Goal: Navigation & Orientation: Find specific page/section

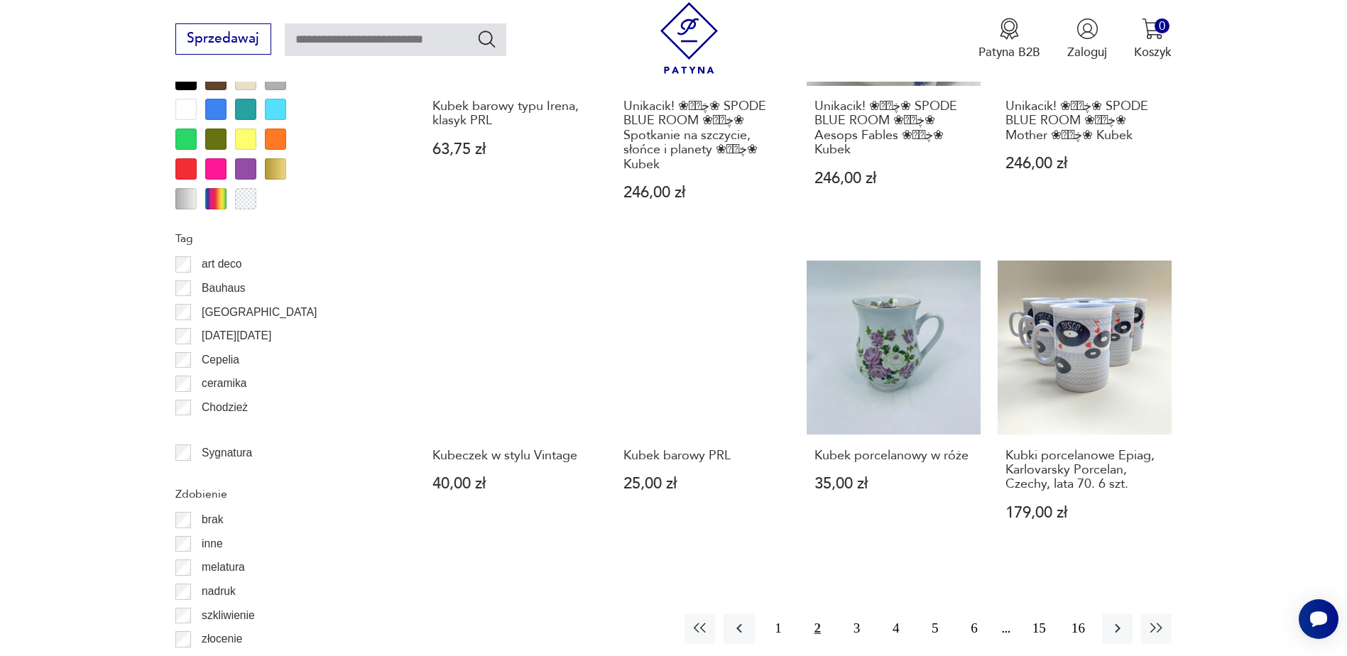
scroll to position [1538, 0]
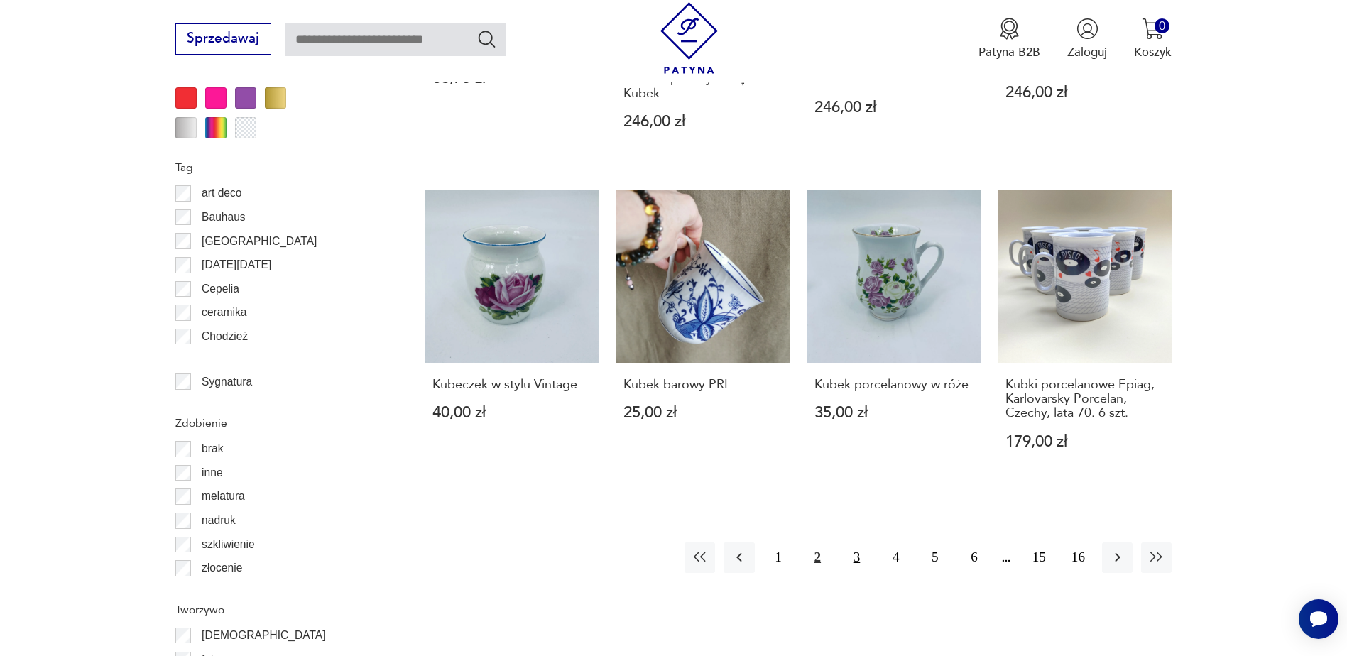
click at [858, 542] on button "3" at bounding box center [856, 557] width 31 height 31
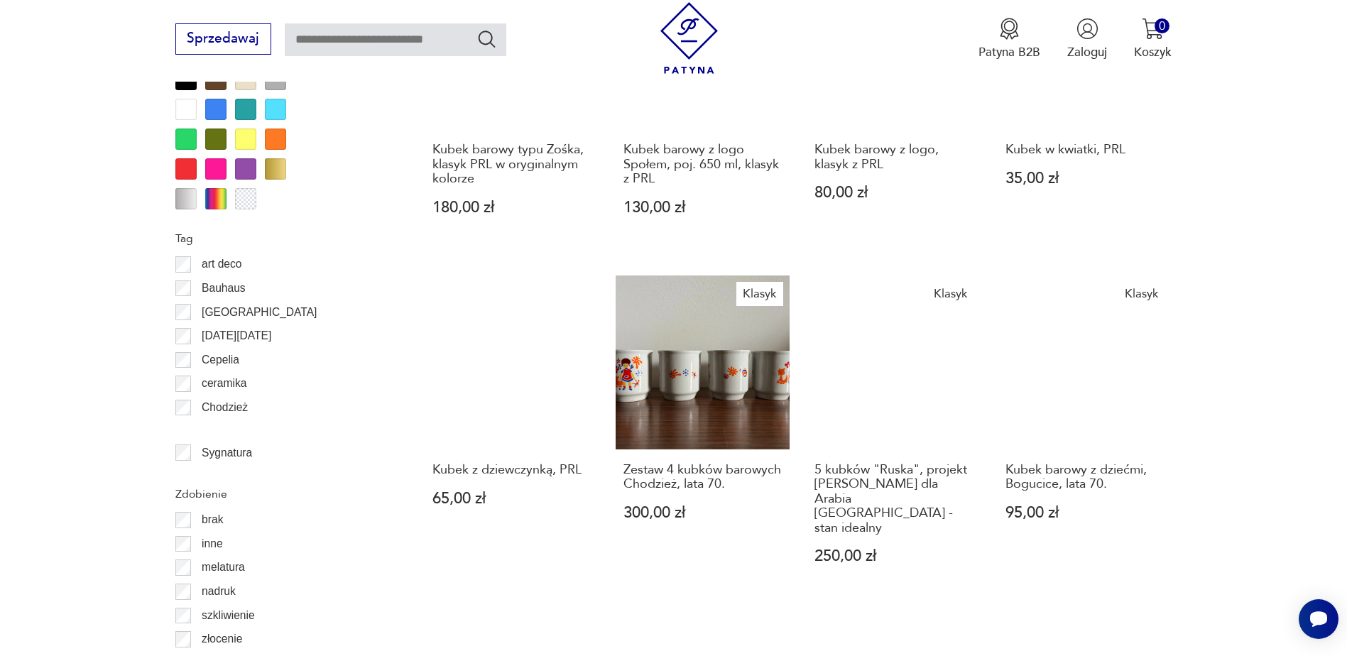
scroll to position [1538, 0]
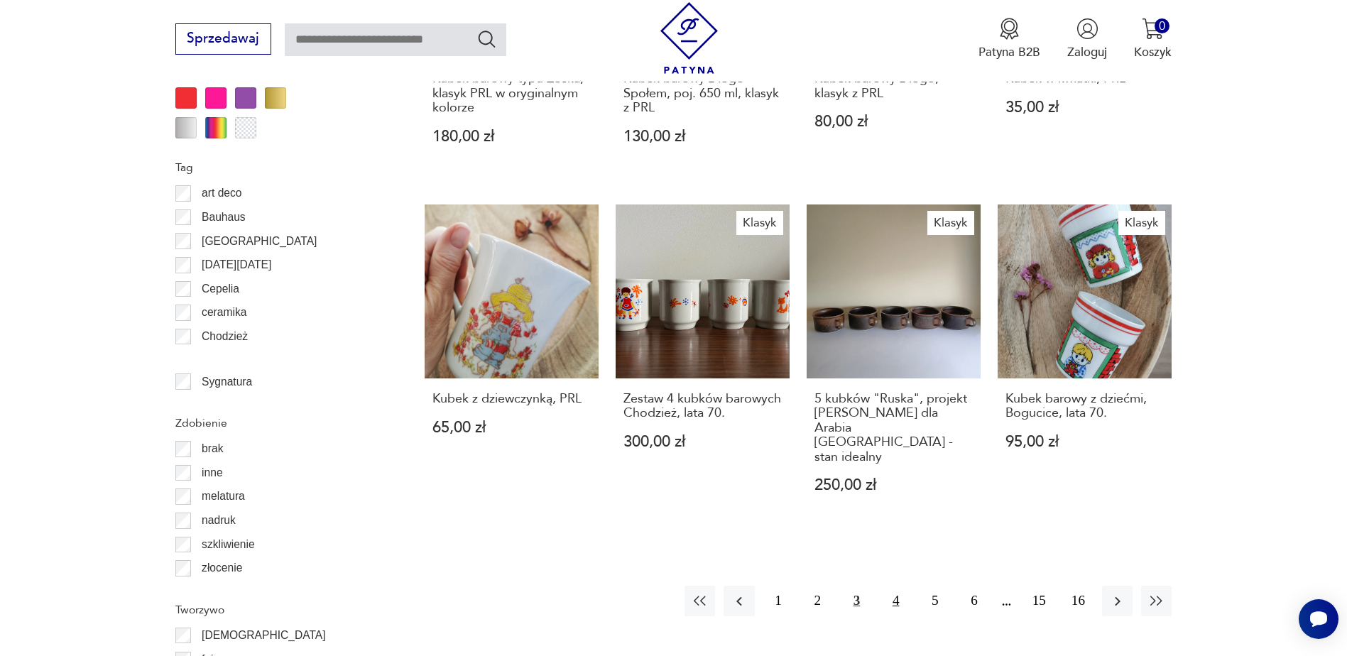
click at [896, 586] on button "4" at bounding box center [895, 601] width 31 height 31
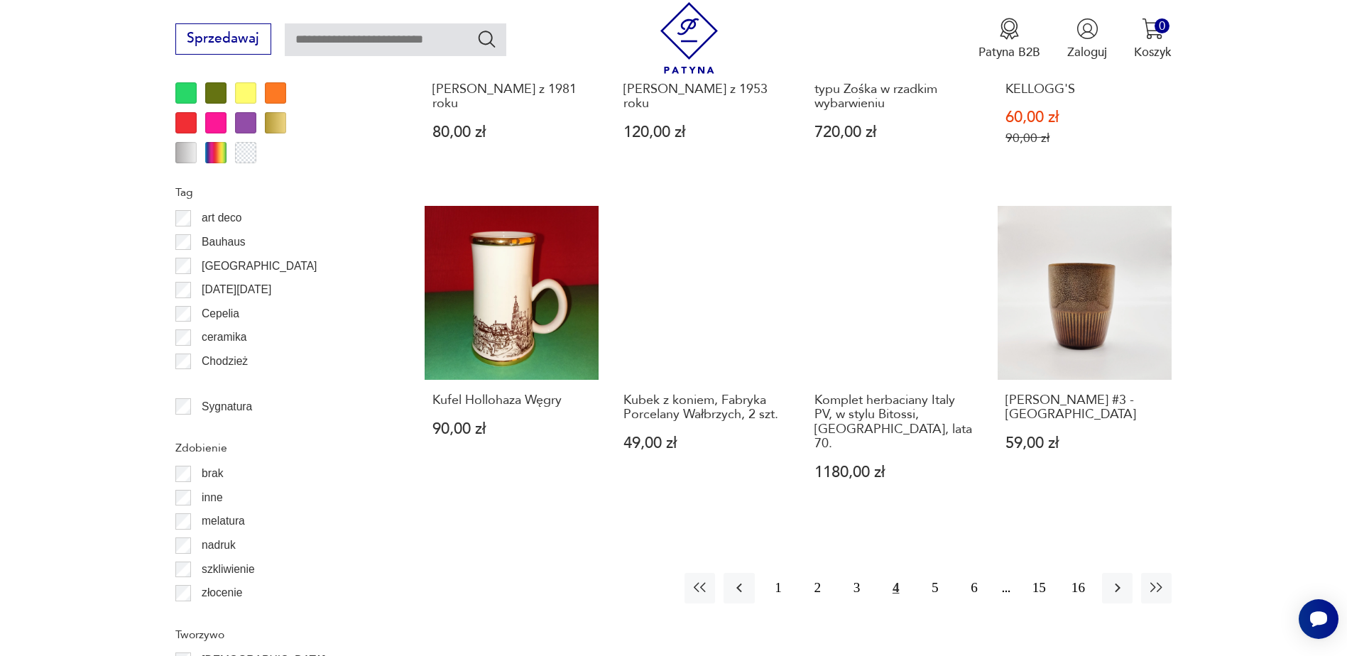
scroll to position [1538, 0]
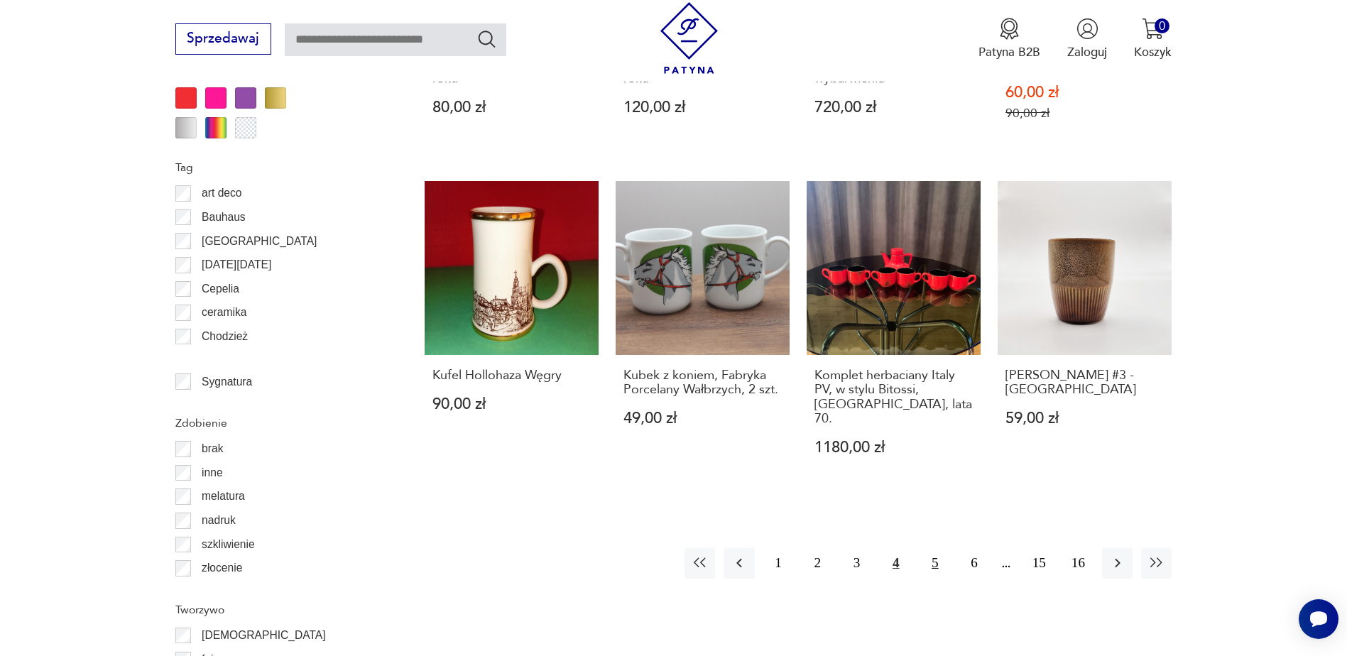
click at [936, 548] on button "5" at bounding box center [934, 563] width 31 height 31
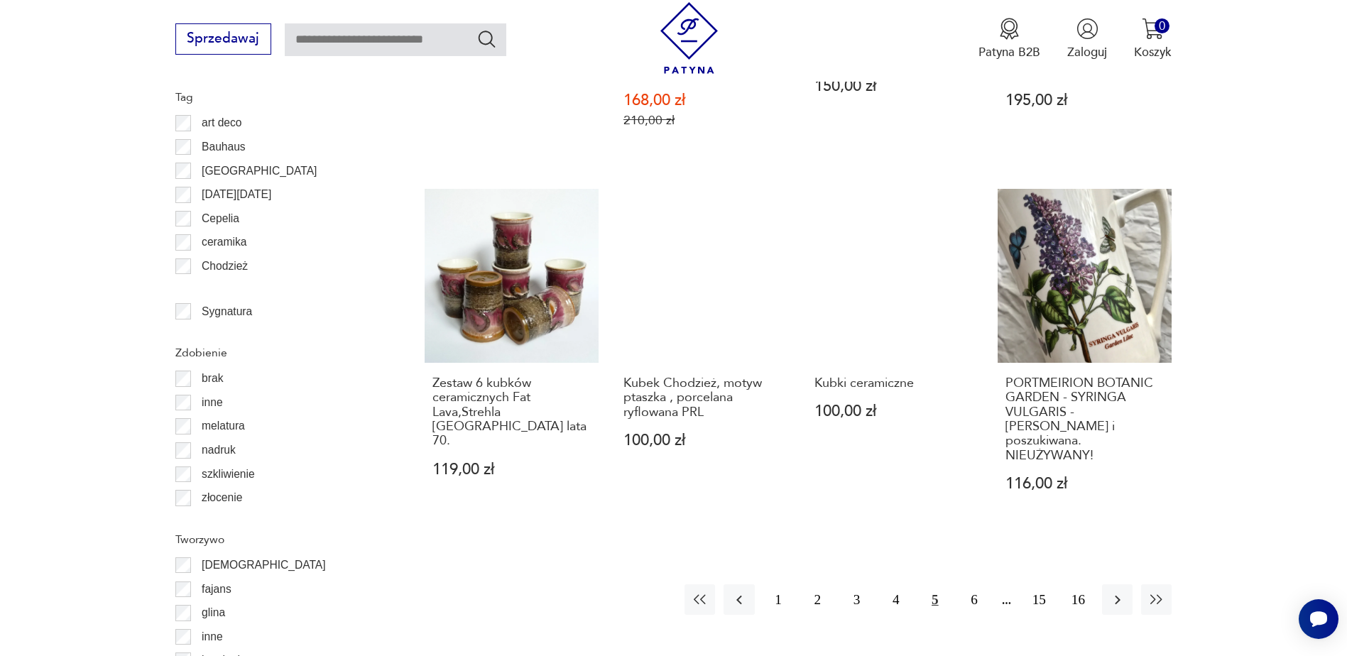
scroll to position [1609, 0]
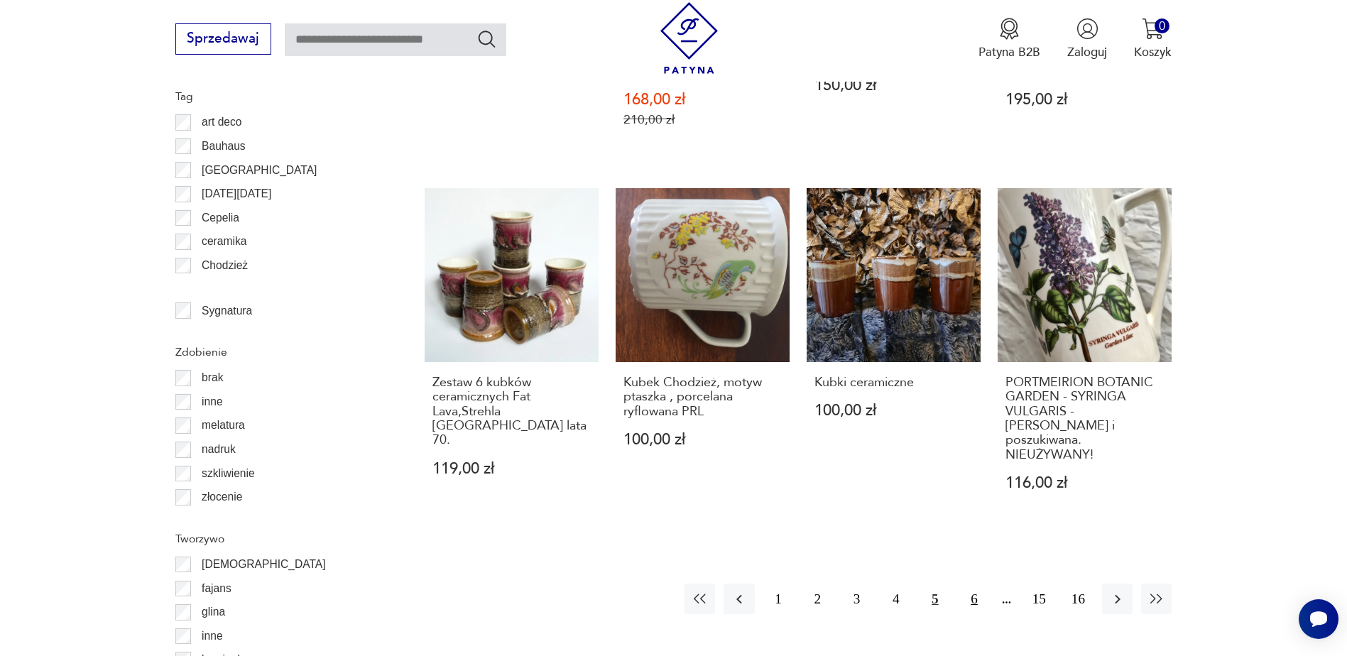
click at [973, 584] on button "6" at bounding box center [973, 599] width 31 height 31
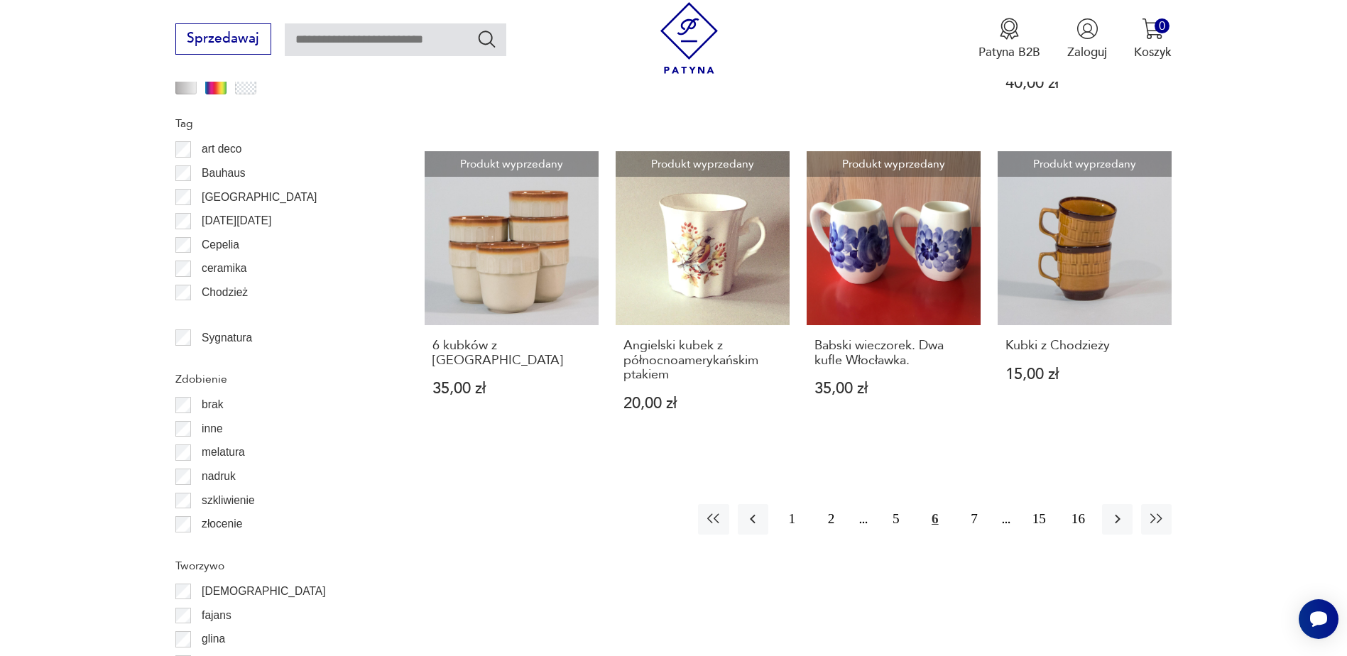
scroll to position [1609, 0]
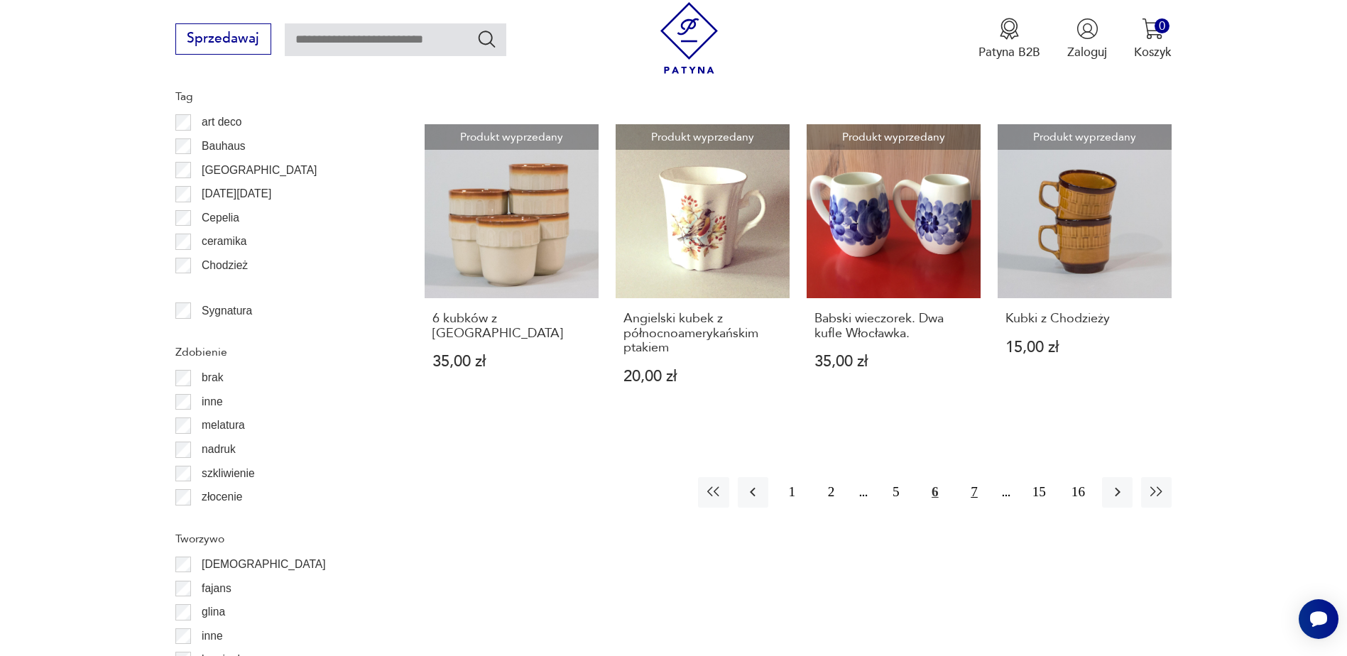
click at [979, 477] on button "7" at bounding box center [973, 492] width 31 height 31
